Goal: Check status: Check status

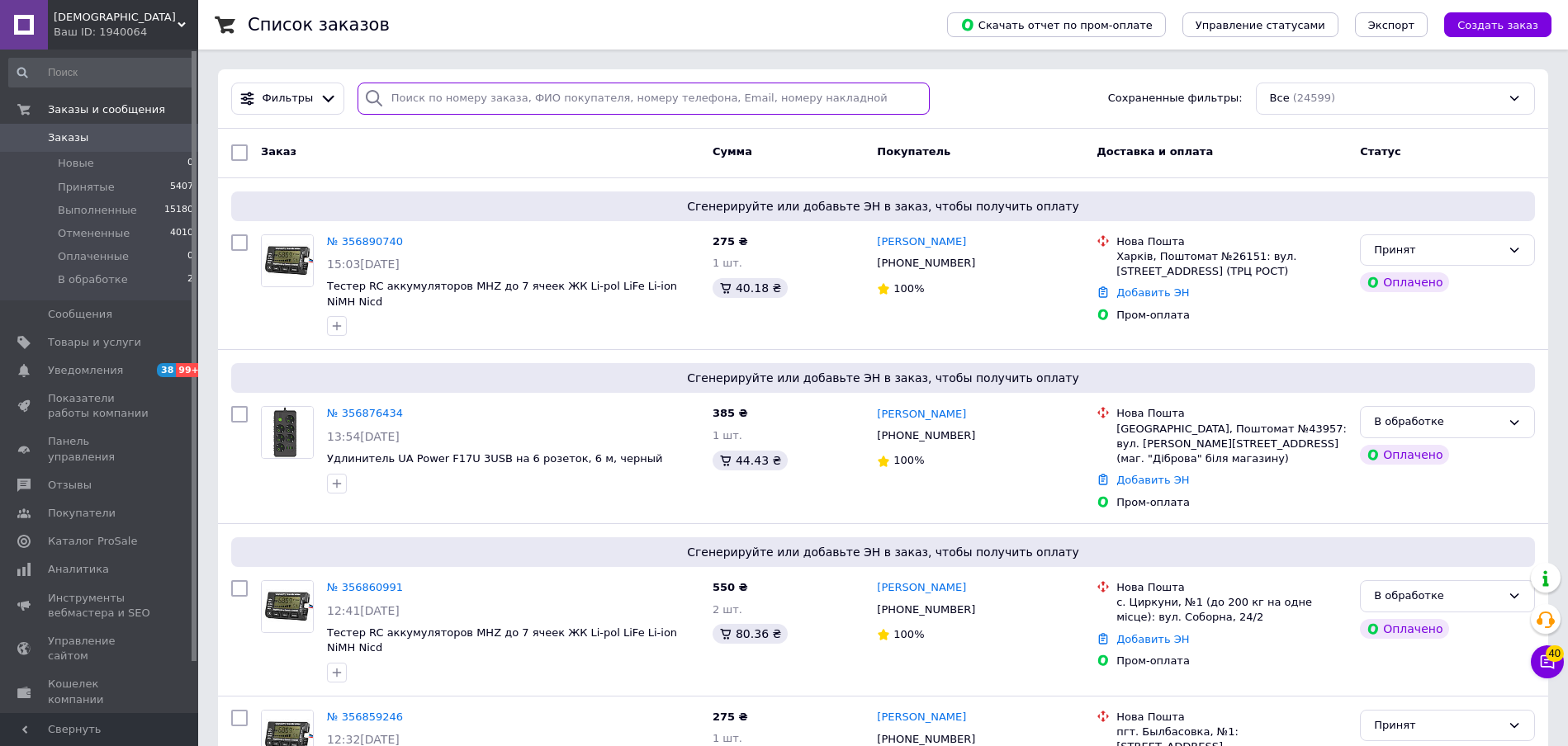
click at [621, 95] on input "search" at bounding box center [643, 99] width 572 height 32
paste input "0667701650"
type input "0667701650"
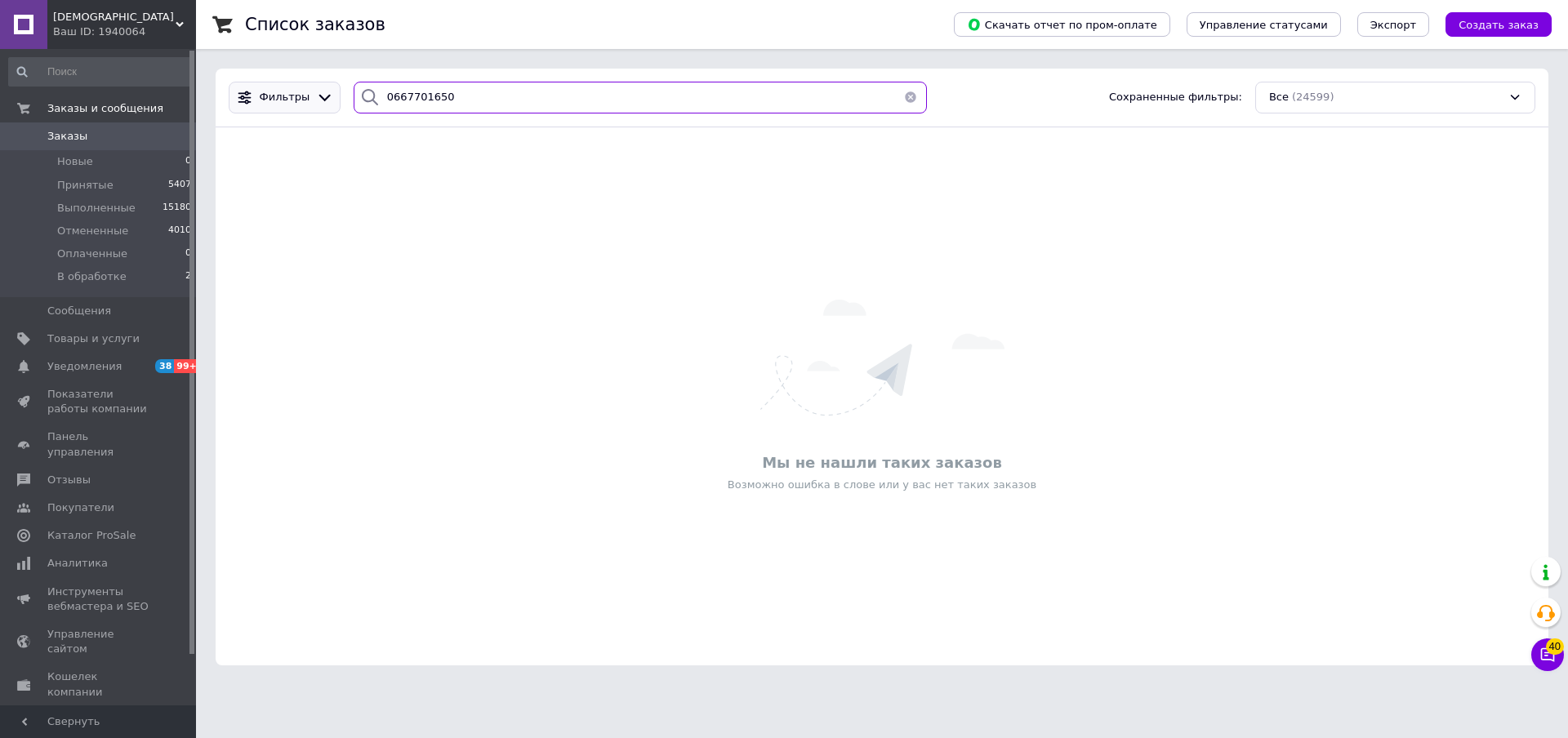
drag, startPoint x: 336, startPoint y: 102, endPoint x: 297, endPoint y: 101, distance: 39.0
click at [297, 101] on div "Фильтры 0667701650 Сохраненные фильтры: Все (24599)" at bounding box center [882, 98] width 1320 height 32
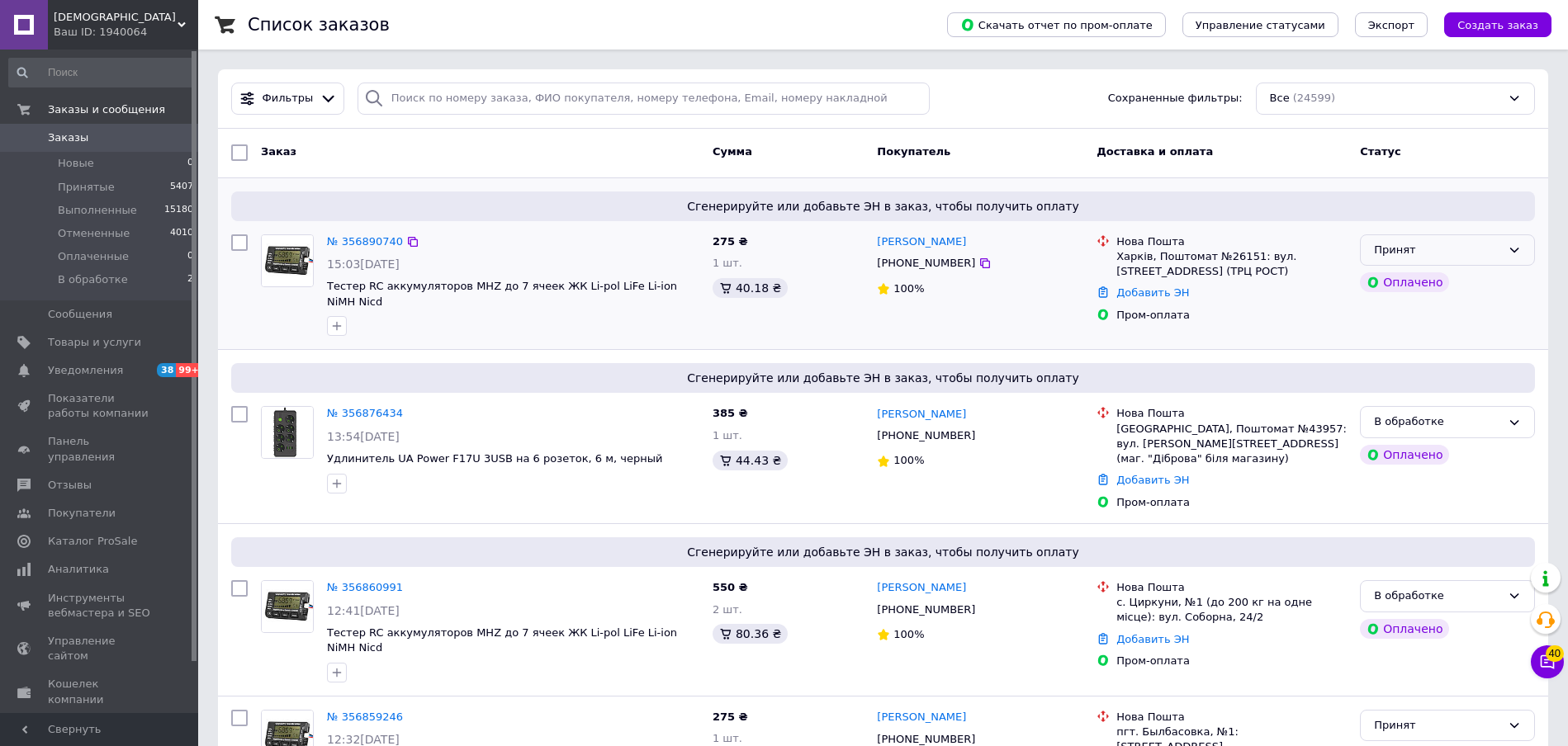
click at [1427, 245] on div "Принят" at bounding box center [1438, 250] width 127 height 17
click at [1423, 372] on li "В обработке" at bounding box center [1447, 375] width 173 height 30
